Goal: Task Accomplishment & Management: Manage account settings

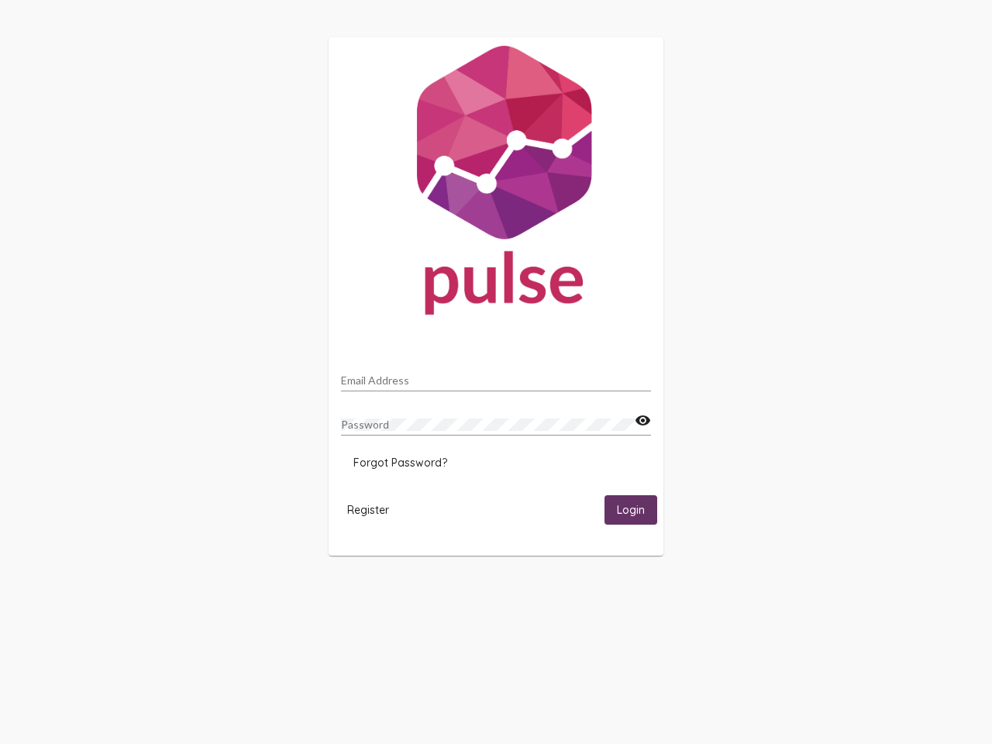
click at [496, 376] on input "Email Address" at bounding box center [496, 380] width 310 height 12
click at [643, 421] on mat-icon "visibility" at bounding box center [643, 421] width 16 height 19
click at [400, 463] on span "Forgot Password?" at bounding box center [401, 463] width 94 height 14
click at [368, 509] on span "Register" at bounding box center [368, 510] width 42 height 14
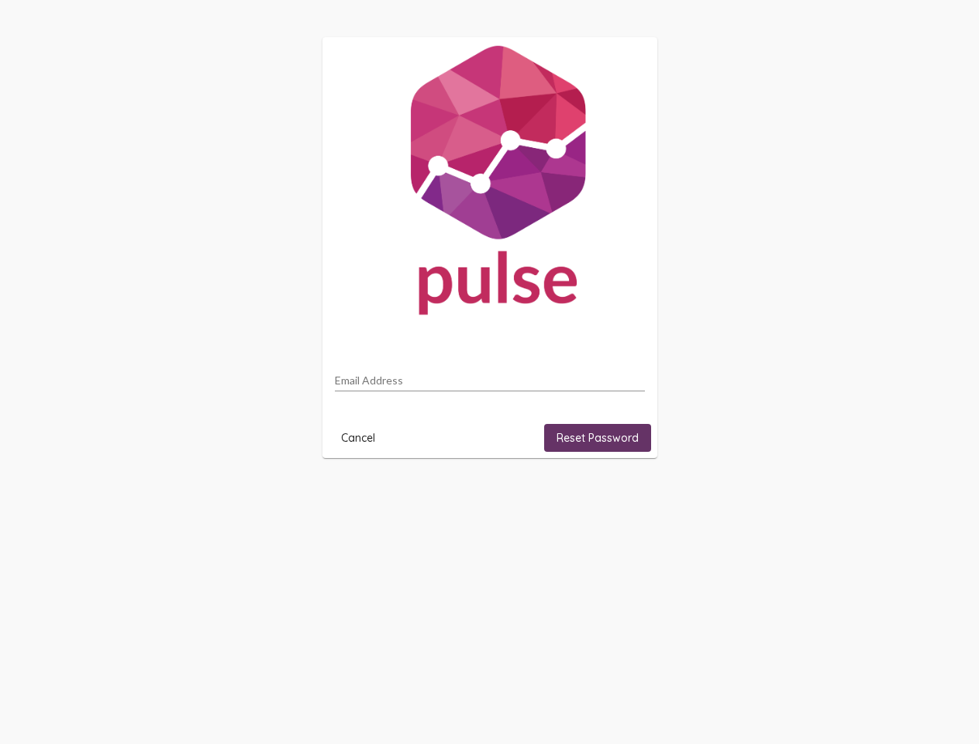
click at [631, 495] on html "Email Address Cancel Reset Password" at bounding box center [489, 247] width 979 height 495
